Goal: Task Accomplishment & Management: Complete application form

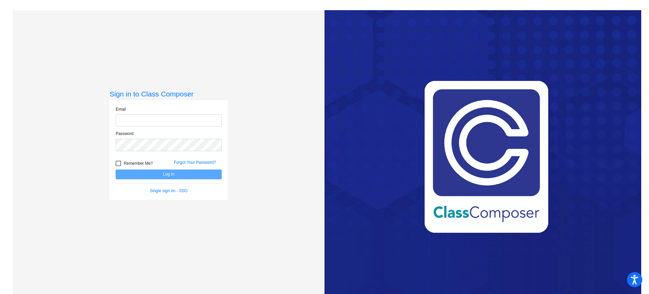
type input "richardr@fowlervilleschools.org"
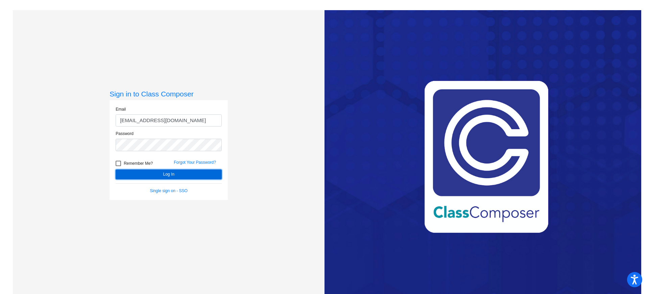
click at [169, 170] on button "Log In" at bounding box center [169, 174] width 106 height 10
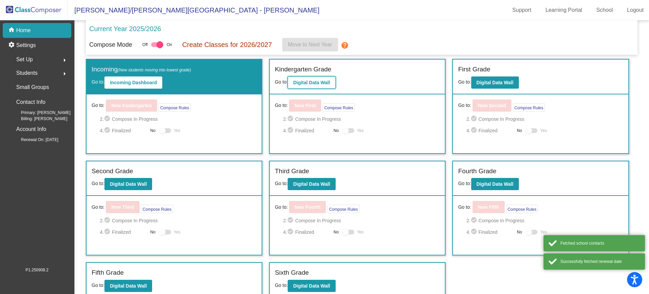
click at [313, 80] on b "Digital Data Wall" at bounding box center [311, 82] width 37 height 5
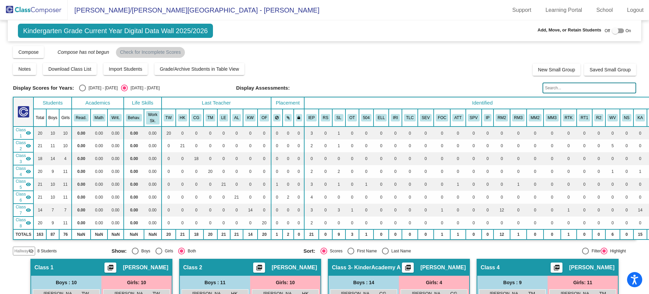
click at [28, 132] on mat-icon "visibility" at bounding box center [28, 132] width 5 height 5
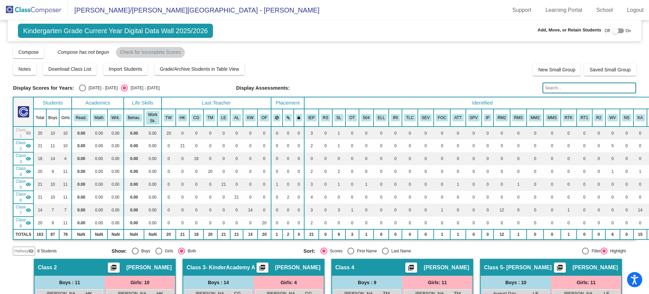
click at [29, 133] on mat-icon "visibility_off" at bounding box center [28, 132] width 5 height 5
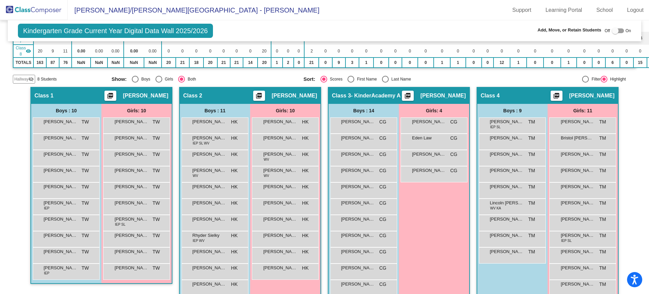
scroll to position [189, 0]
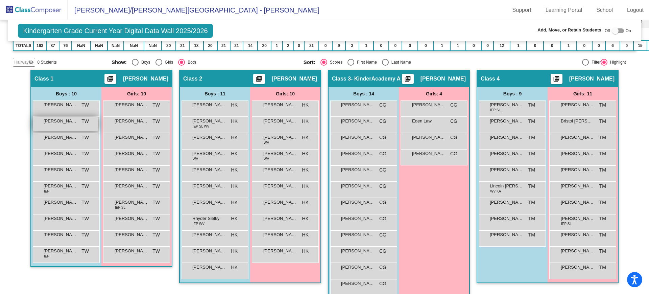
click at [58, 124] on div "Barrett Carriere TW lock do_not_disturb_alt" at bounding box center [65, 124] width 65 height 14
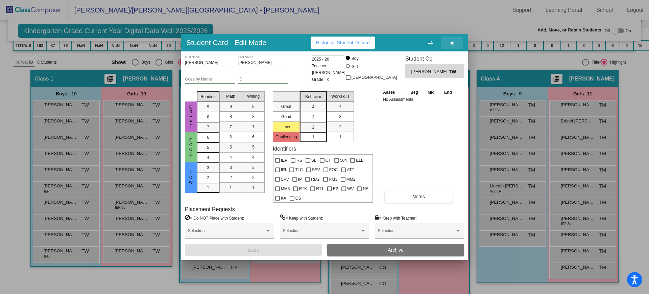
click at [450, 42] on icon "button" at bounding box center [452, 43] width 4 height 5
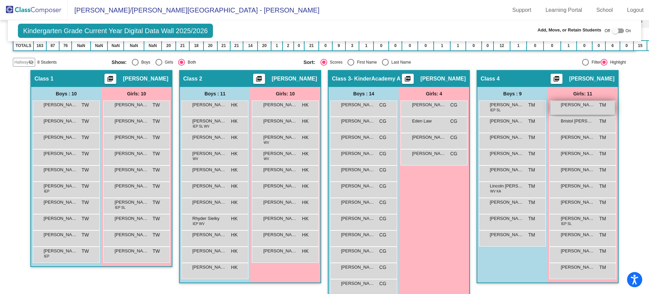
scroll to position [0, 0]
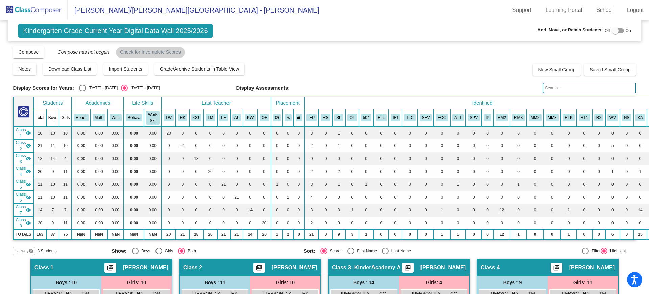
click at [612, 29] on div at bounding box center [615, 30] width 7 height 7
checkbox input "true"
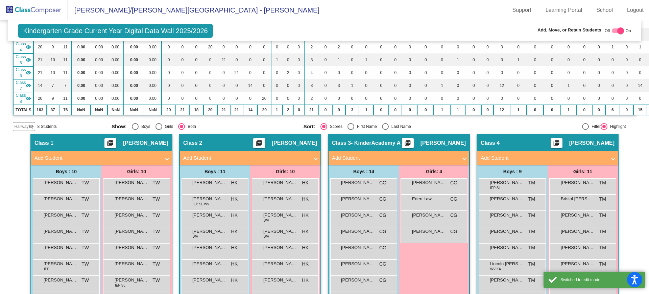
scroll to position [126, 0]
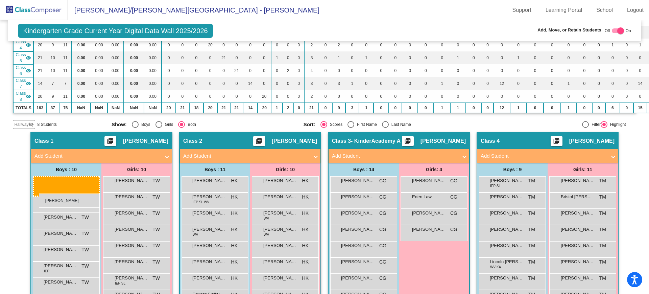
drag, startPoint x: 61, startPoint y: 203, endPoint x: 39, endPoint y: 195, distance: 23.7
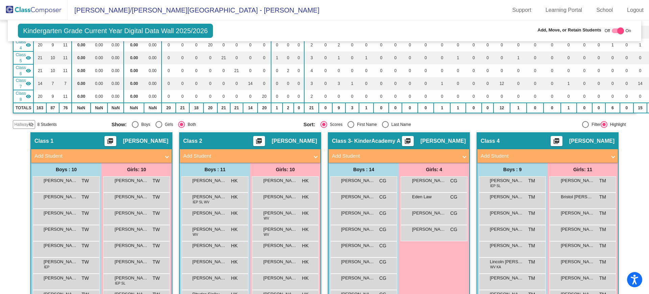
click at [19, 125] on span "Hallway" at bounding box center [21, 124] width 14 height 6
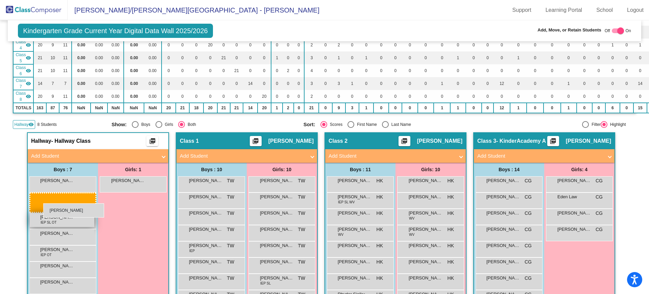
drag, startPoint x: 219, startPoint y: 201, endPoint x: 43, endPoint y: 204, distance: 175.9
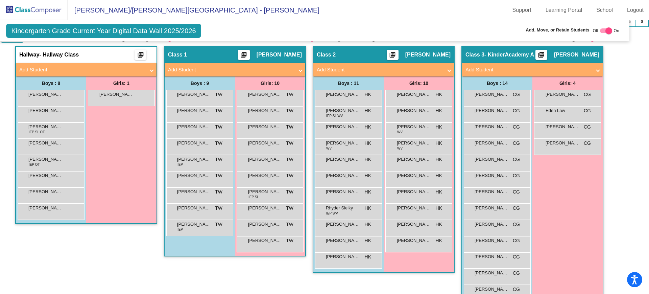
scroll to position [212, 15]
click at [297, 69] on mat-expansion-panel-header "Add Student" at bounding box center [235, 70] width 141 height 14
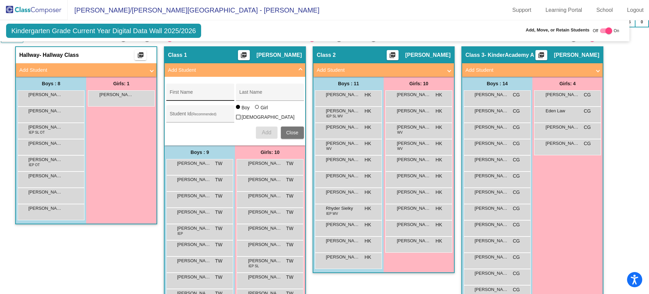
click at [194, 92] on input "First Name" at bounding box center [200, 94] width 61 height 5
click at [262, 132] on span "Add" at bounding box center [266, 133] width 9 height 6
click at [173, 93] on input "Jaxon Hornback" at bounding box center [200, 94] width 61 height 5
type input "Jaxson [PERSON_NAME]"
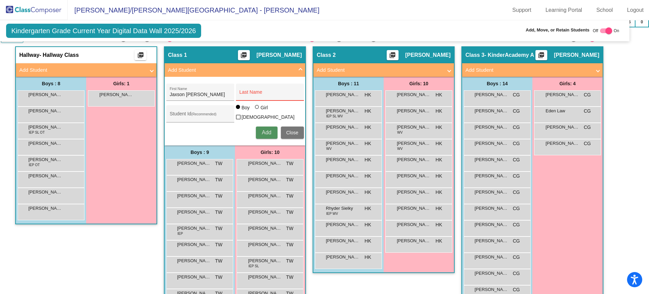
click at [256, 133] on button "Add" at bounding box center [267, 132] width 22 height 12
click at [262, 133] on span "Add" at bounding box center [266, 133] width 9 height 6
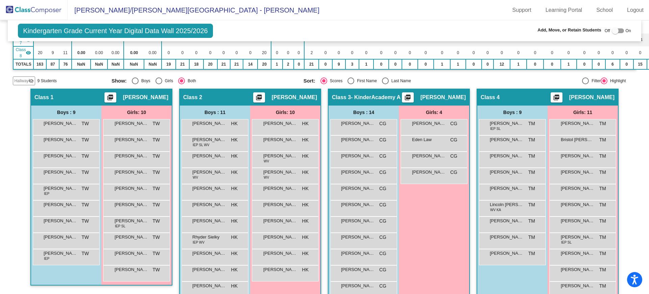
scroll to position [169, 0]
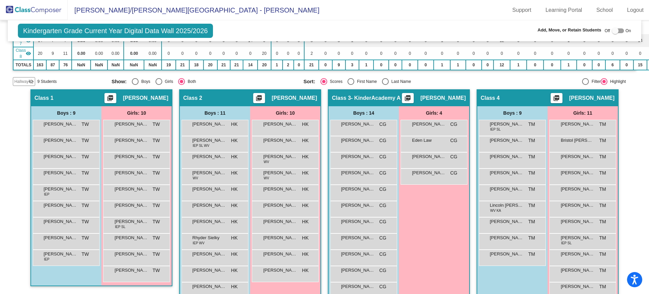
click at [614, 30] on div at bounding box center [615, 30] width 7 height 7
checkbox input "true"
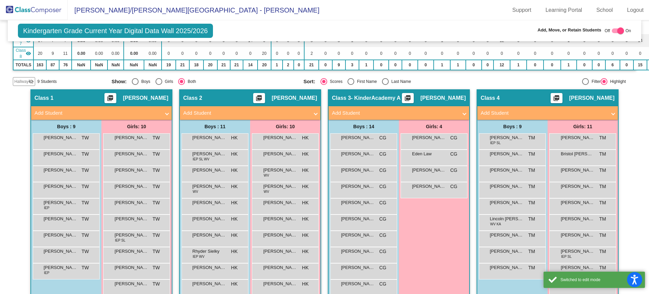
click at [96, 115] on mat-panel-title "Add Student" at bounding box center [97, 113] width 126 height 8
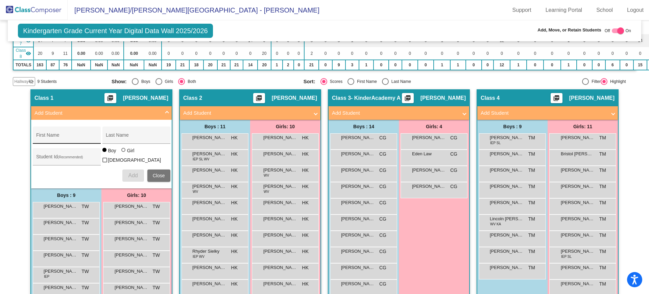
click at [74, 133] on div "First Name" at bounding box center [66, 137] width 61 height 14
type input "Jaxson"
type input "[PERSON_NAME]"
click at [135, 174] on span "Add" at bounding box center [132, 175] width 9 height 6
click at [166, 113] on span at bounding box center [167, 113] width 3 height 8
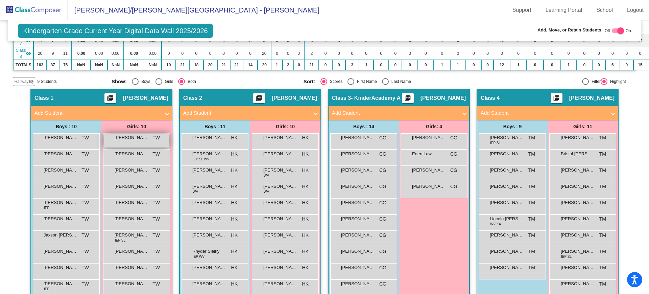
scroll to position [0, 12]
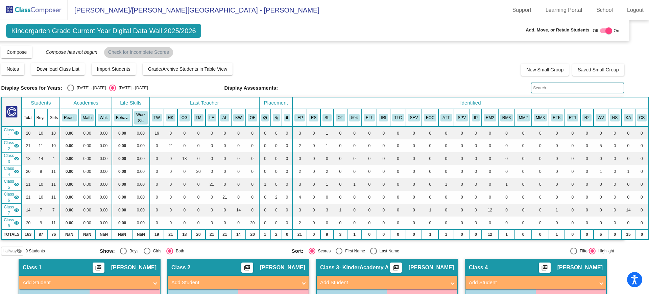
click at [25, 10] on img at bounding box center [34, 10] width 68 height 20
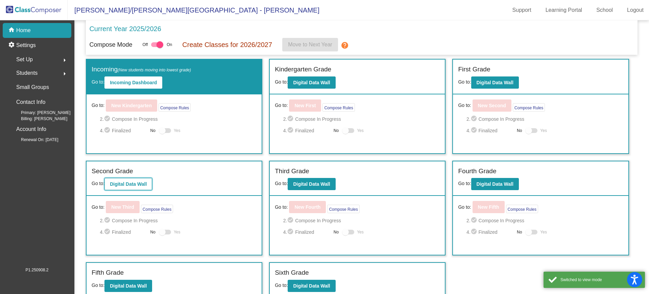
click at [142, 186] on b "Digital Data Wall" at bounding box center [128, 183] width 37 height 5
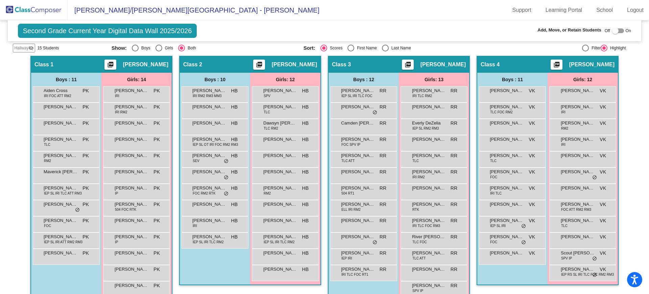
scroll to position [36, 0]
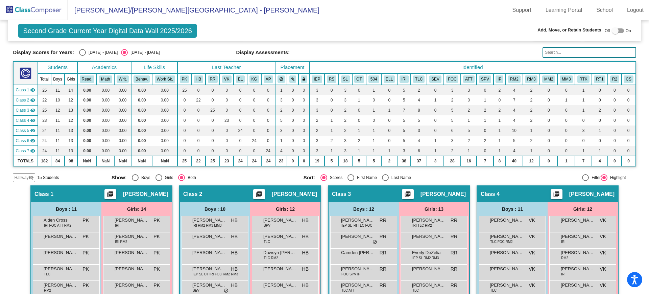
click at [612, 29] on div at bounding box center [615, 30] width 7 height 7
checkbox input "true"
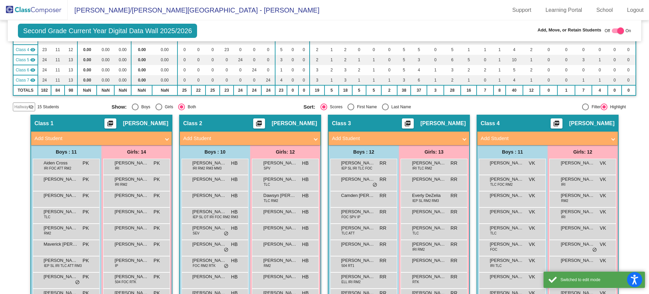
scroll to position [107, 0]
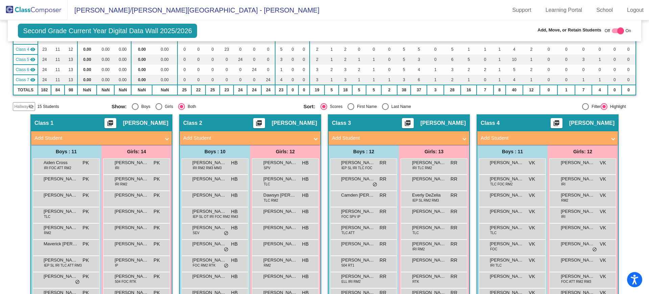
click at [33, 106] on mat-icon "visibility_off" at bounding box center [30, 106] width 5 height 5
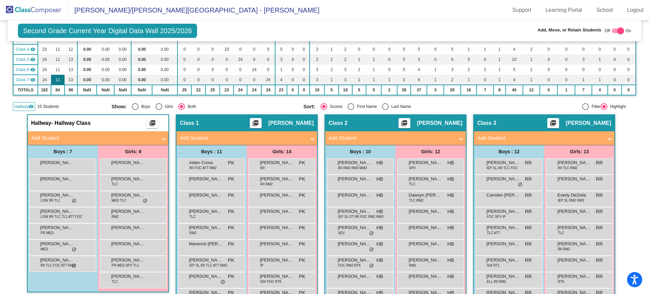
scroll to position [0, 0]
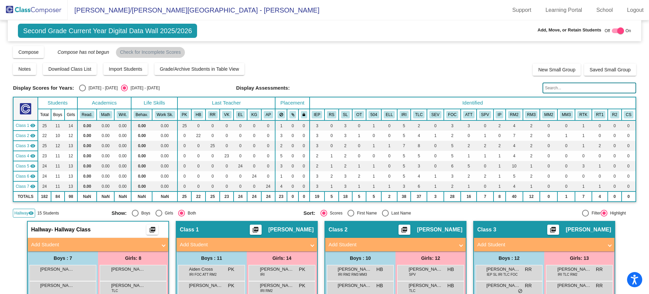
click at [32, 6] on img at bounding box center [34, 10] width 68 height 20
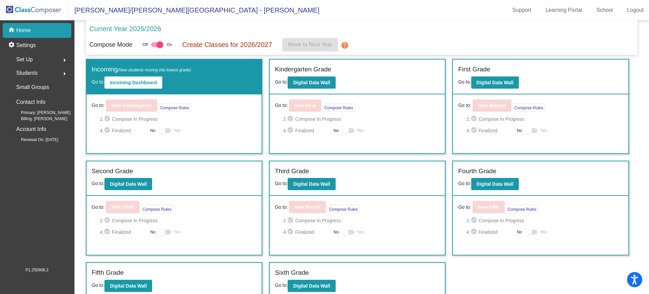
click at [64, 75] on mat-icon "arrow_right" at bounding box center [65, 74] width 8 height 8
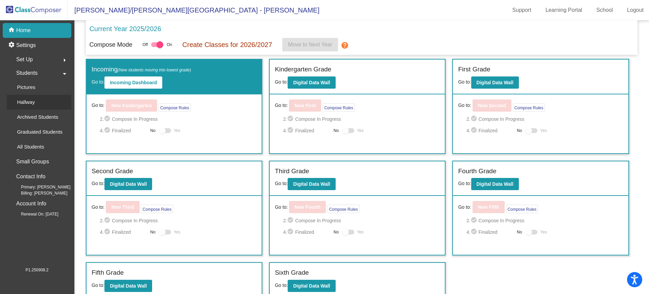
click at [48, 108] on link "Hallway" at bounding box center [39, 102] width 65 height 15
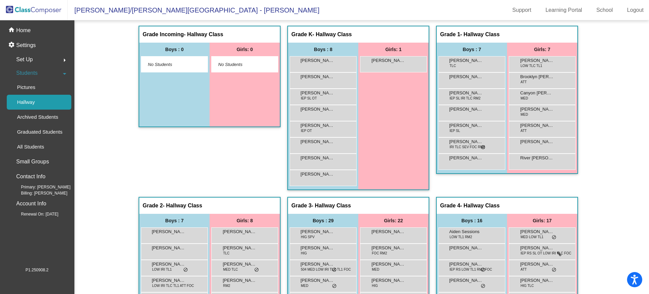
scroll to position [5, 0]
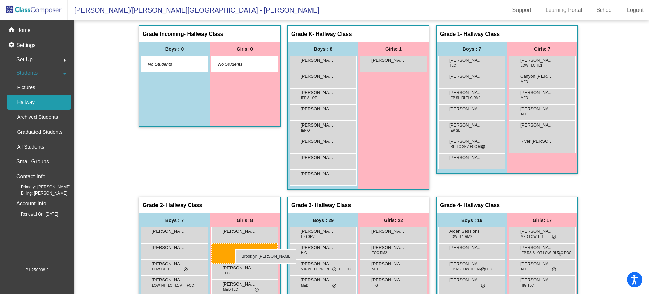
drag, startPoint x: 557, startPoint y: 78, endPoint x: 235, endPoint y: 249, distance: 364.6
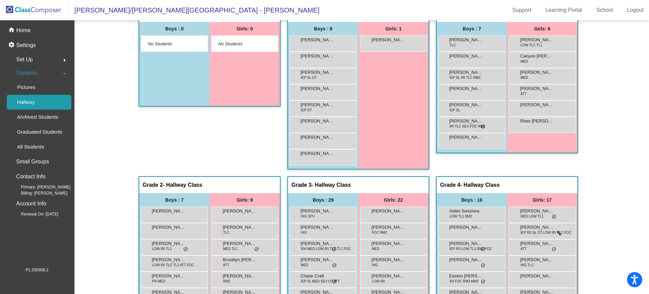
scroll to position [0, 0]
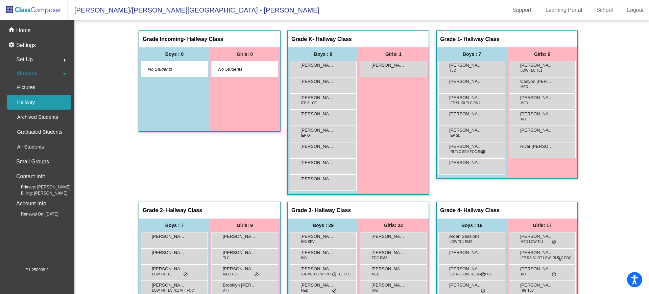
click at [32, 15] on img at bounding box center [34, 10] width 68 height 20
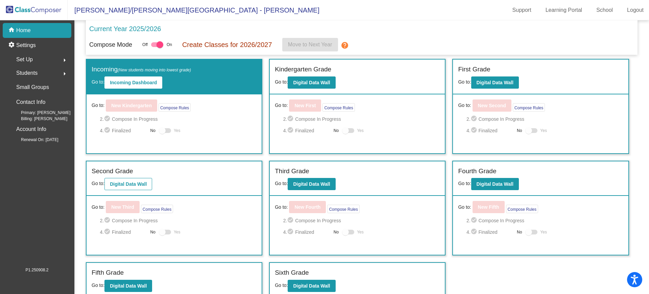
drag, startPoint x: 331, startPoint y: 149, endPoint x: 123, endPoint y: 183, distance: 211.0
click at [123, 183] on div "Incoming (New students moving into lowest grade) Go to: Incoming Dashboard Go t…" at bounding box center [362, 208] width 552 height 298
click at [132, 184] on b "Digital Data Wall" at bounding box center [128, 183] width 37 height 5
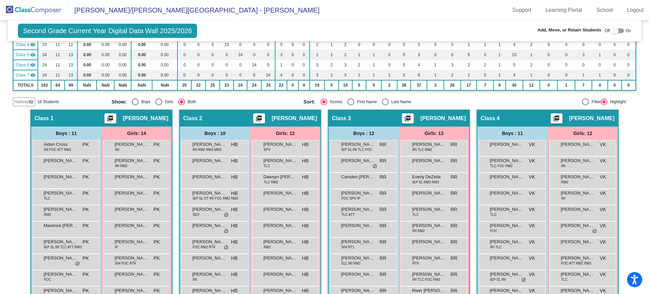
scroll to position [135, 0]
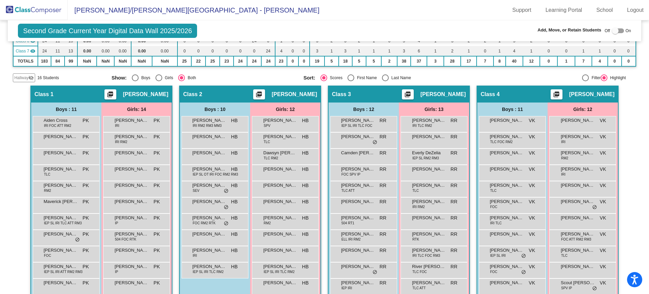
click at [23, 77] on span "Hallway" at bounding box center [21, 78] width 14 height 6
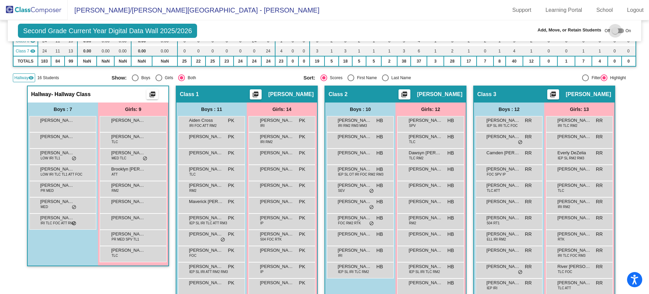
click at [613, 30] on div at bounding box center [615, 30] width 7 height 7
checkbox input "true"
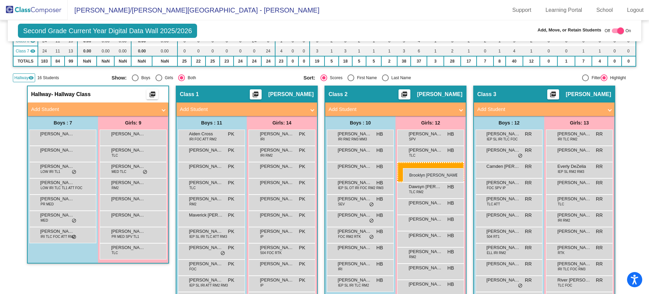
drag, startPoint x: 140, startPoint y: 188, endPoint x: 403, endPoint y: 168, distance: 264.2
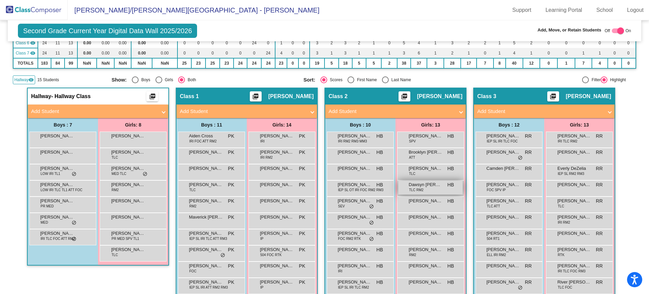
scroll to position [134, 0]
